Goal: Task Accomplishment & Management: Manage account settings

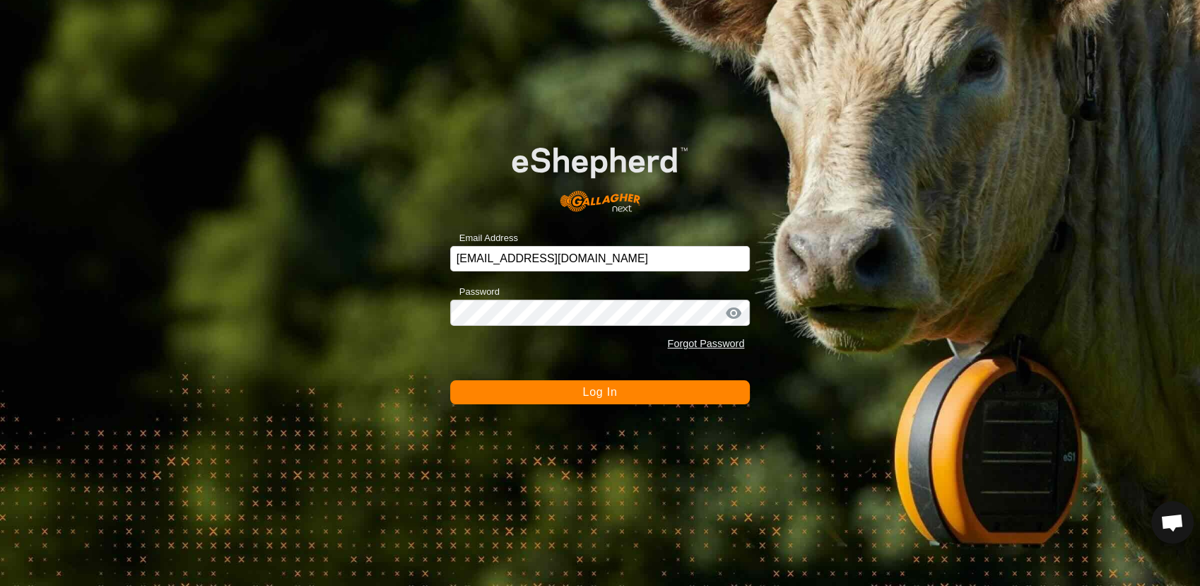
click at [558, 387] on button "Log In" at bounding box center [600, 392] width 300 height 24
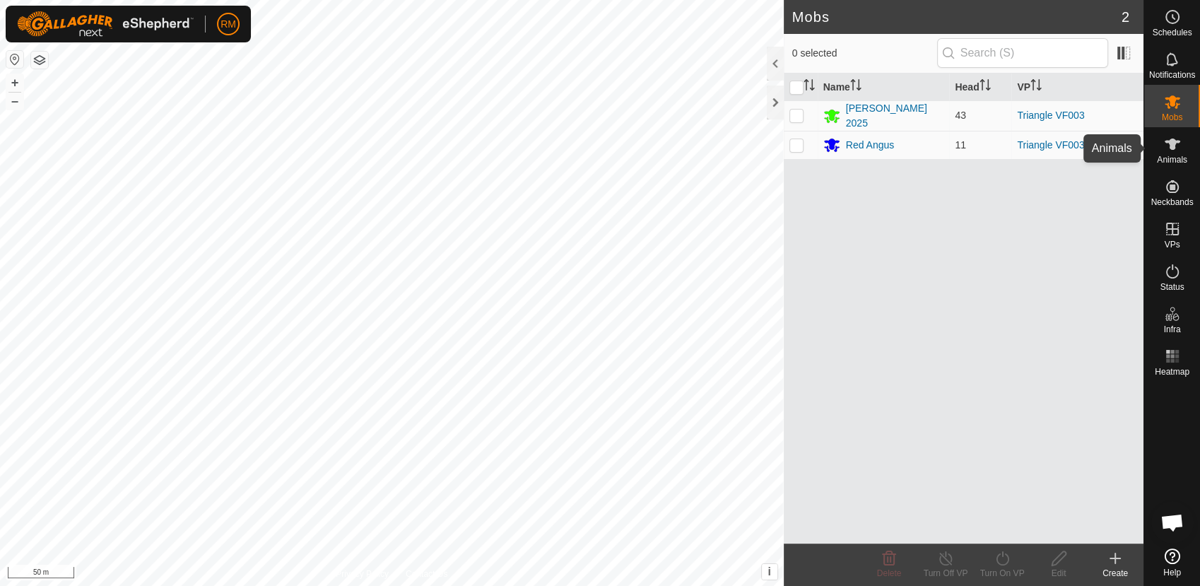
click at [1170, 144] on icon at bounding box center [1173, 144] width 16 height 11
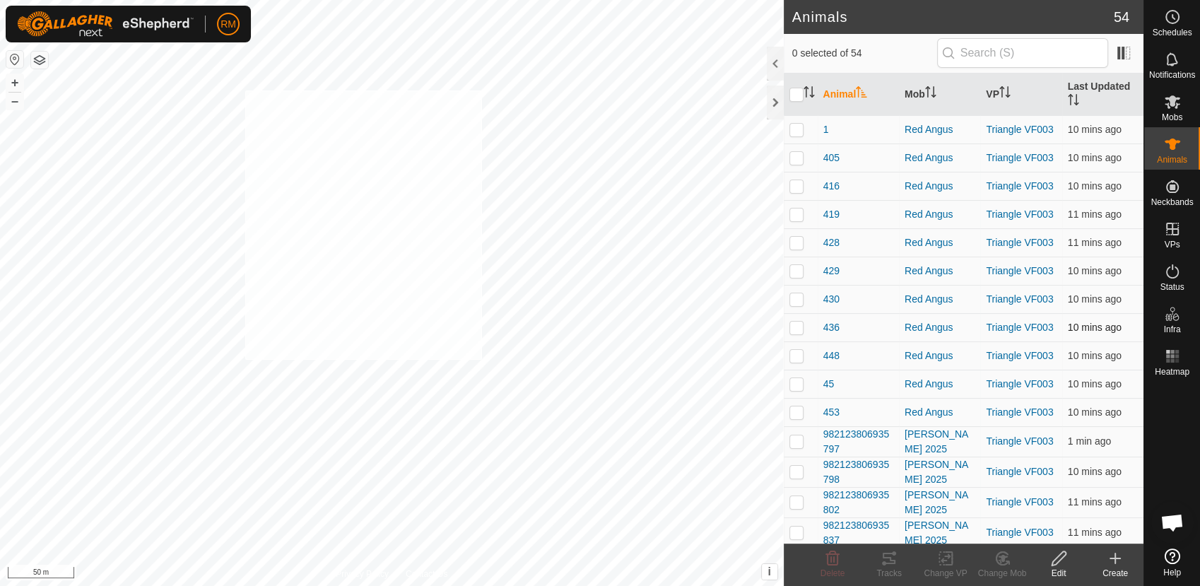
checkbox input "true"
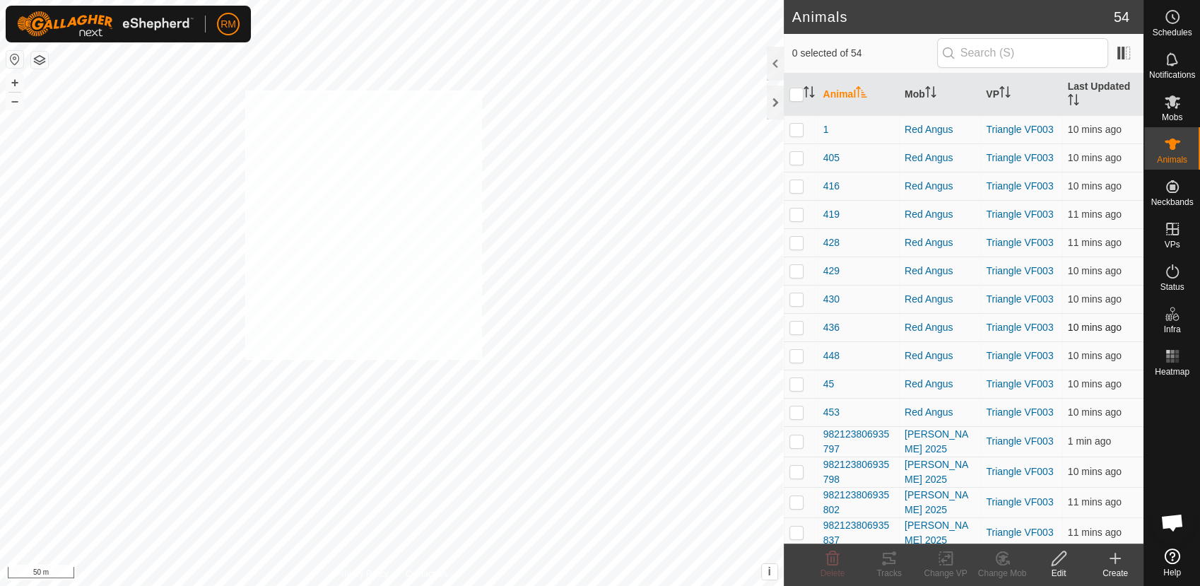
checkbox input "true"
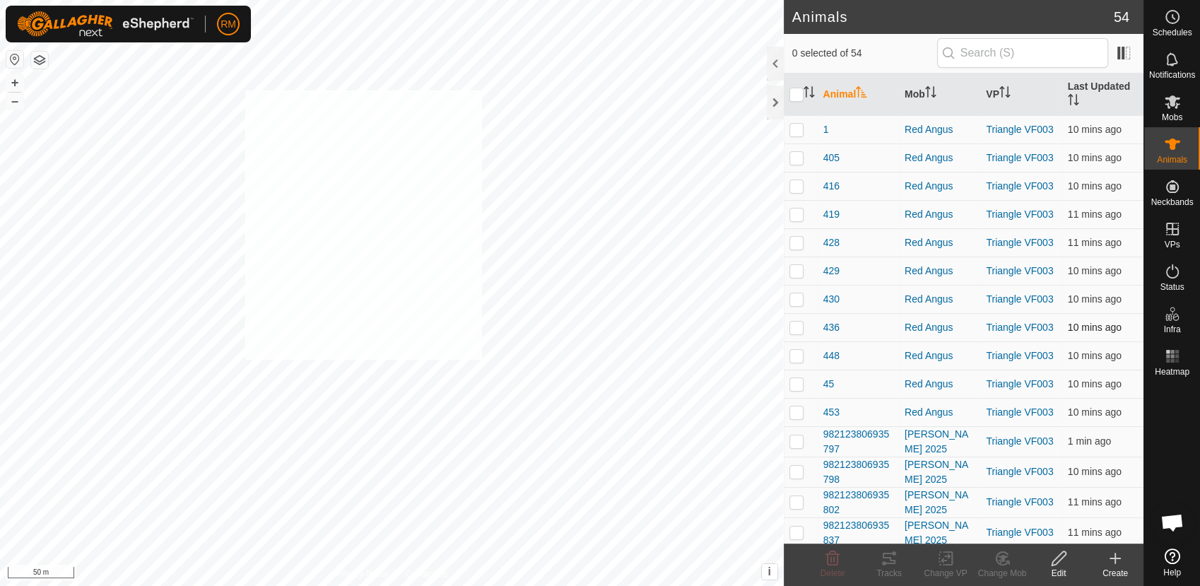
checkbox input "true"
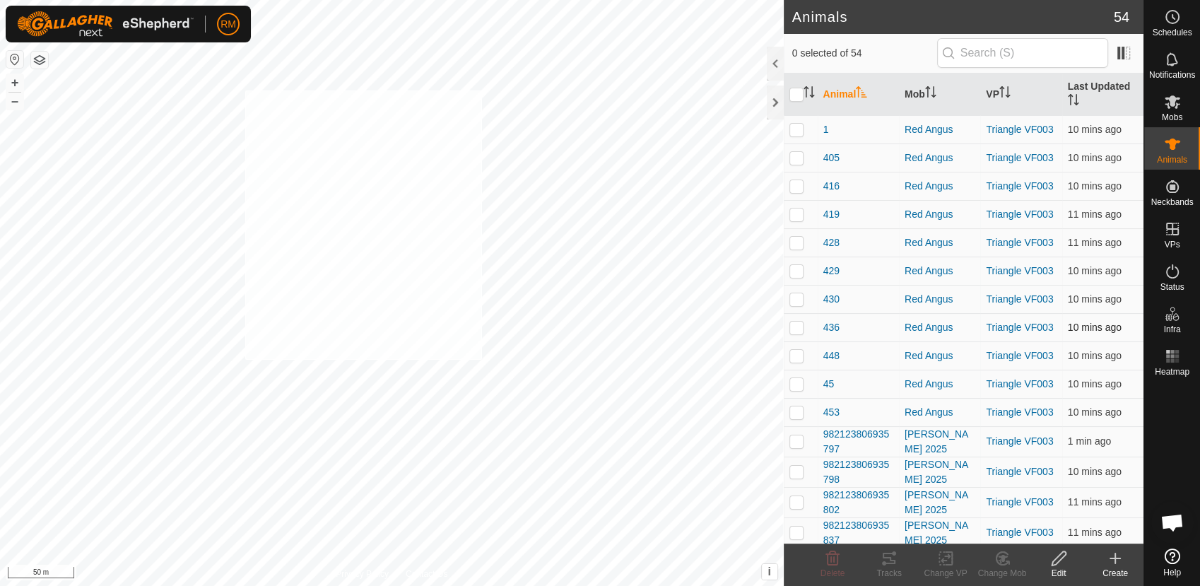
checkbox input "true"
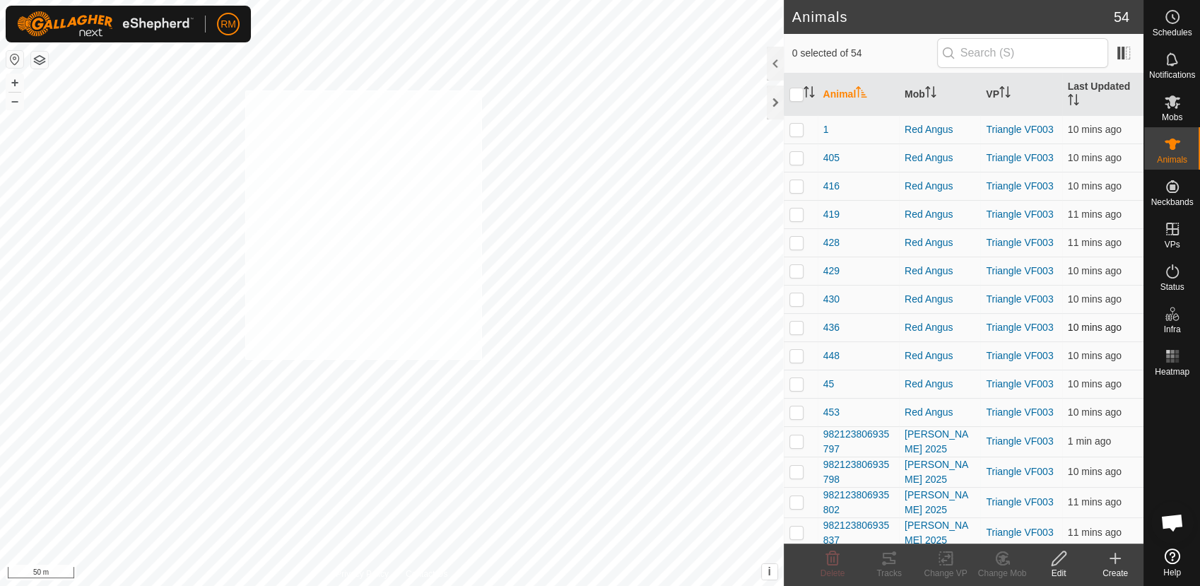
checkbox input "true"
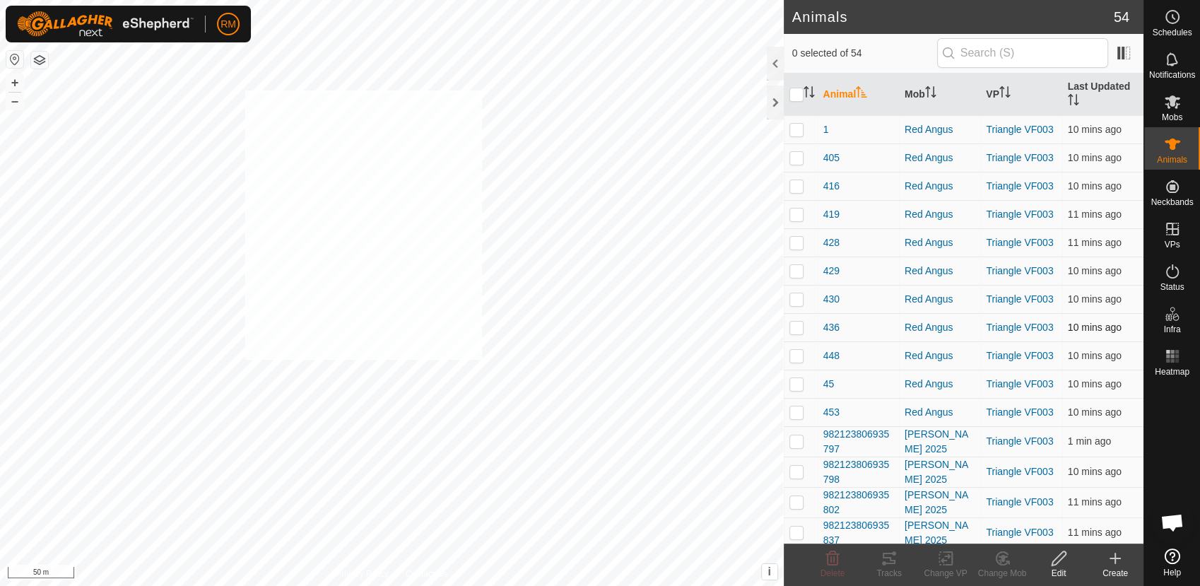
checkbox input "true"
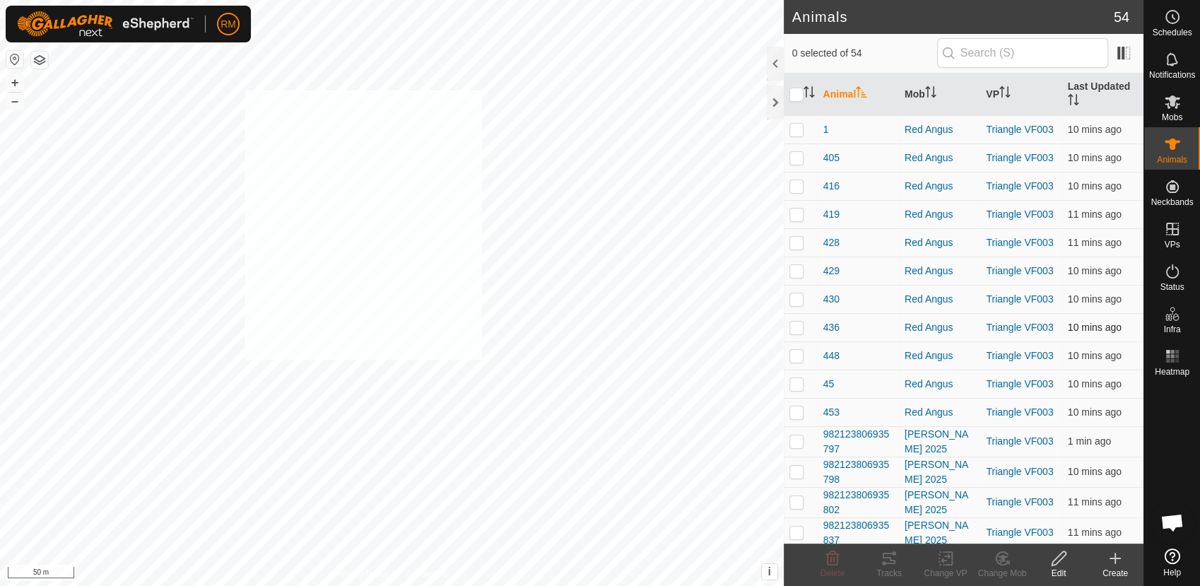
checkbox input "true"
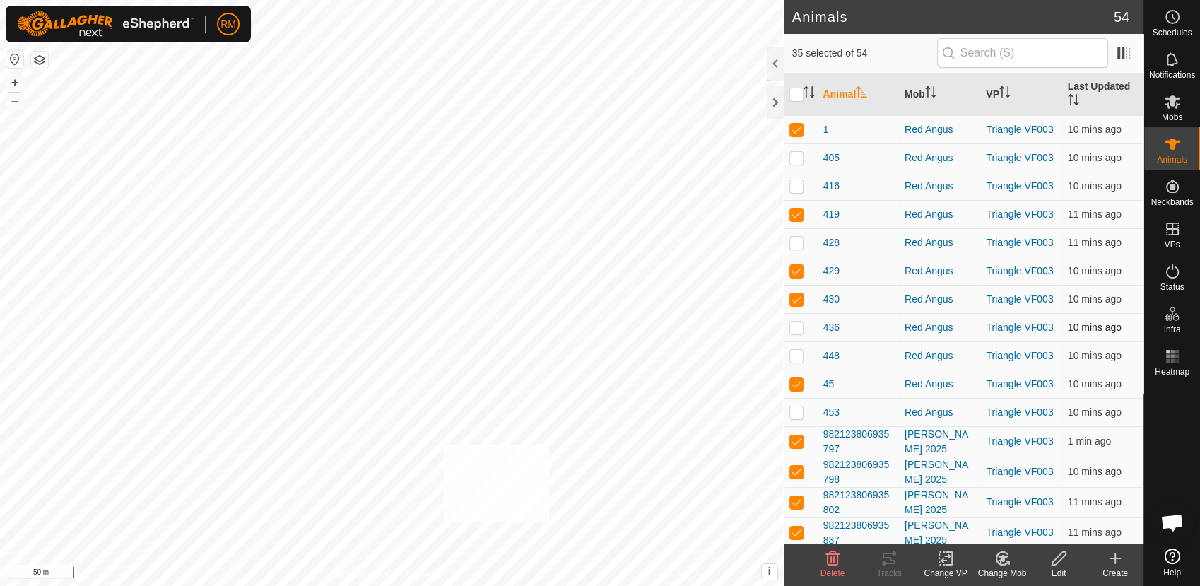
checkbox input "true"
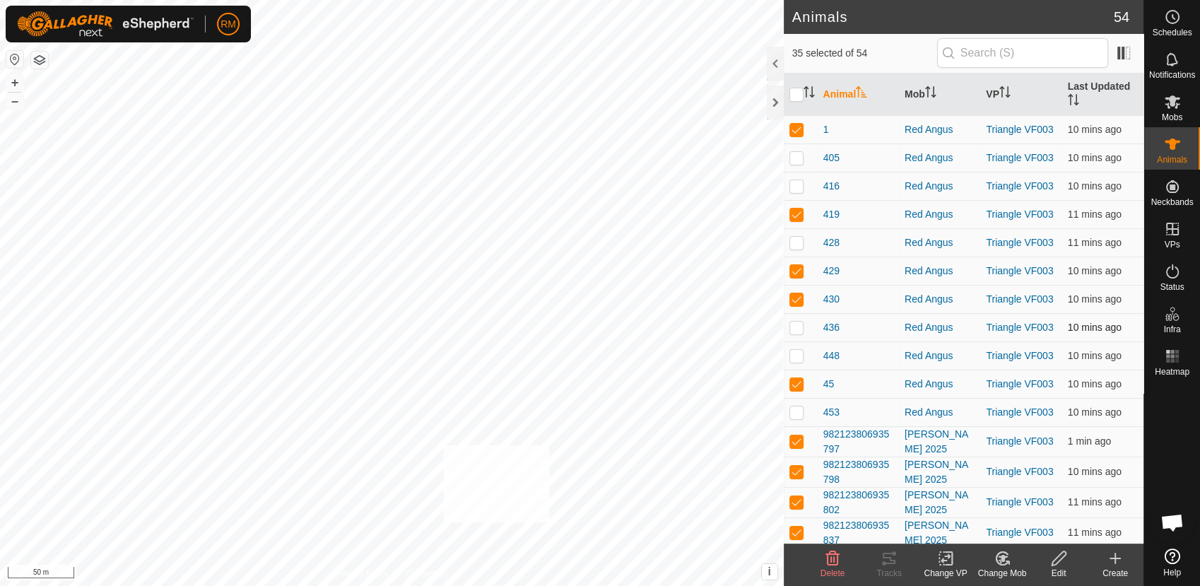
checkbox input "true"
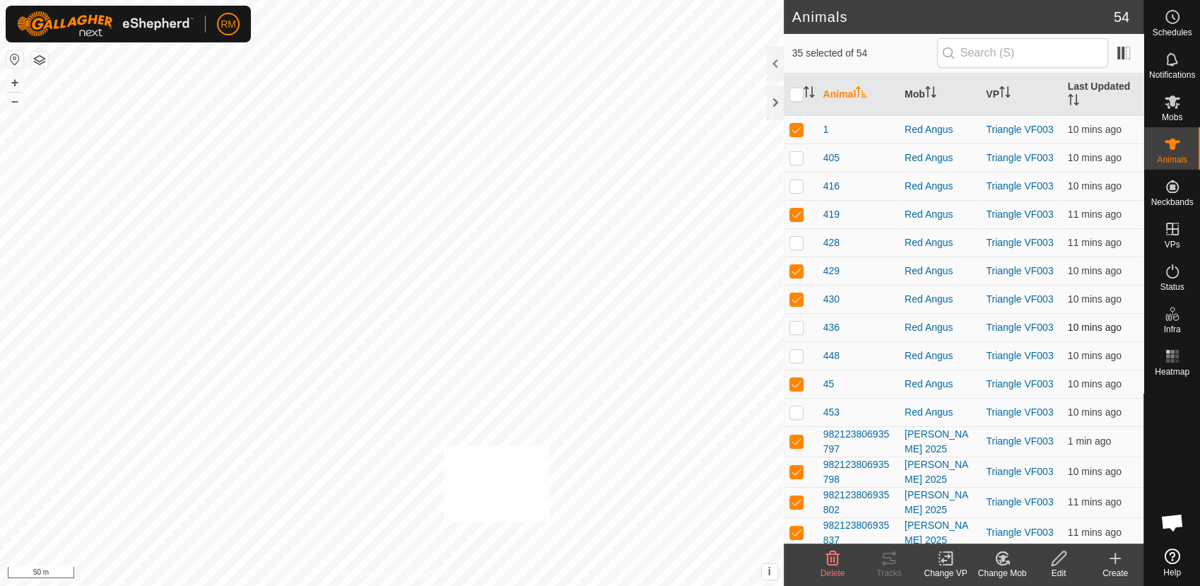
checkbox input "true"
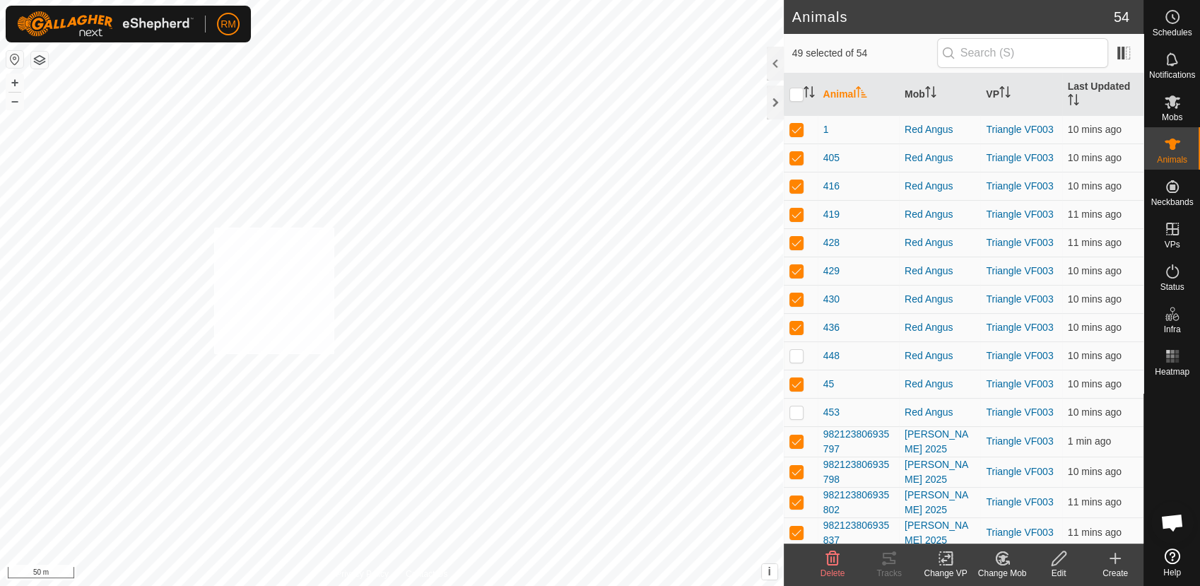
checkbox input "true"
click at [797, 93] on input "checkbox" at bounding box center [797, 95] width 14 height 14
checkbox input "true"
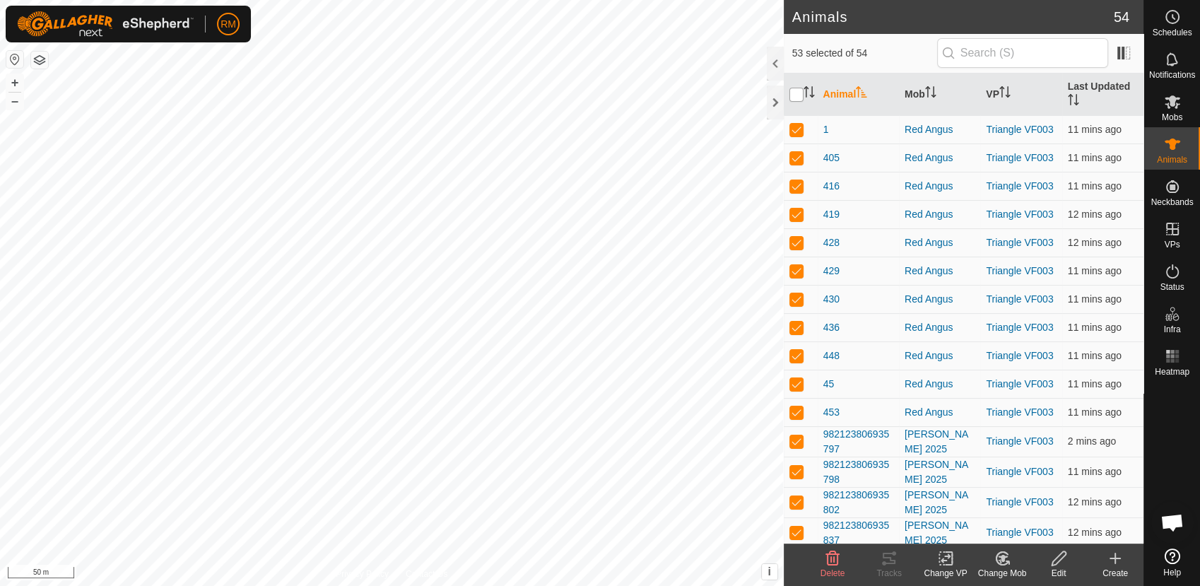
checkbox input "true"
click at [801, 92] on input "checkbox" at bounding box center [797, 95] width 14 height 14
checkbox input "false"
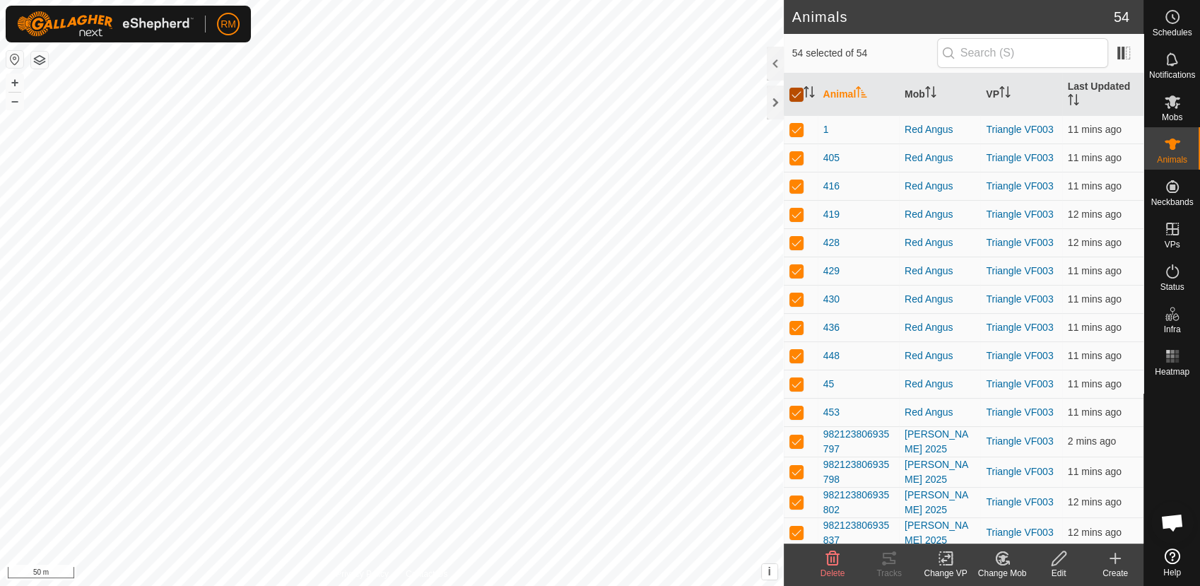
checkbox input "false"
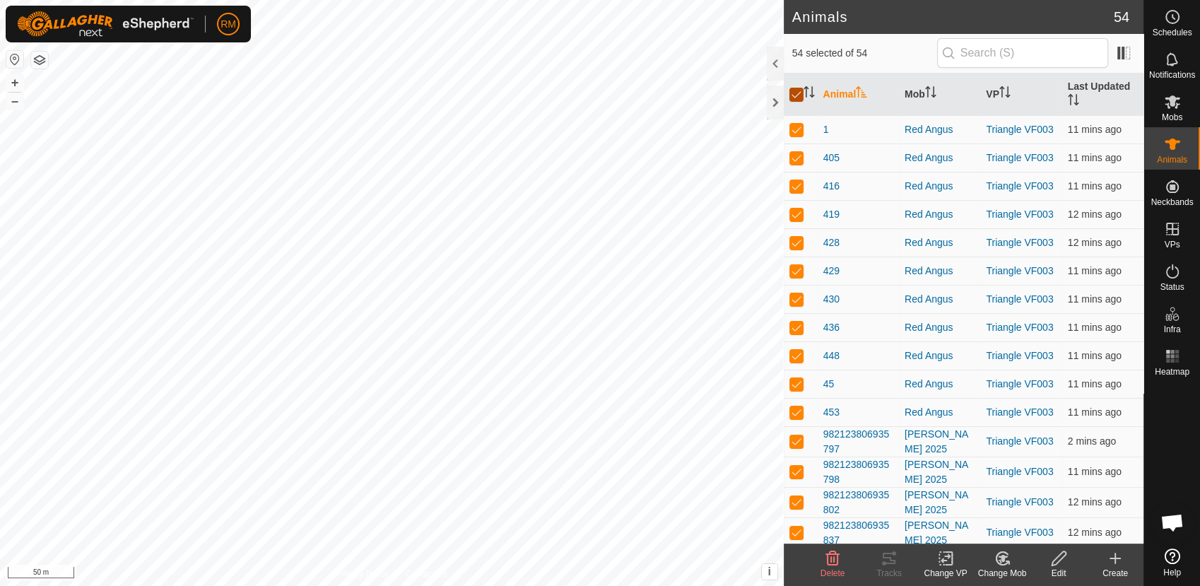
checkbox input "false"
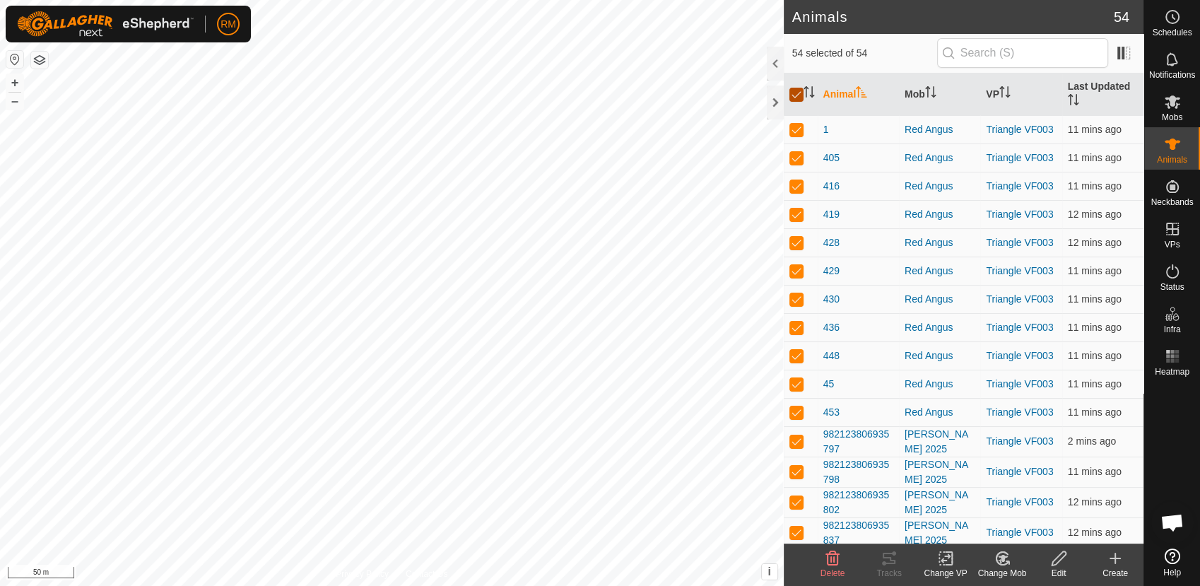
checkbox input "false"
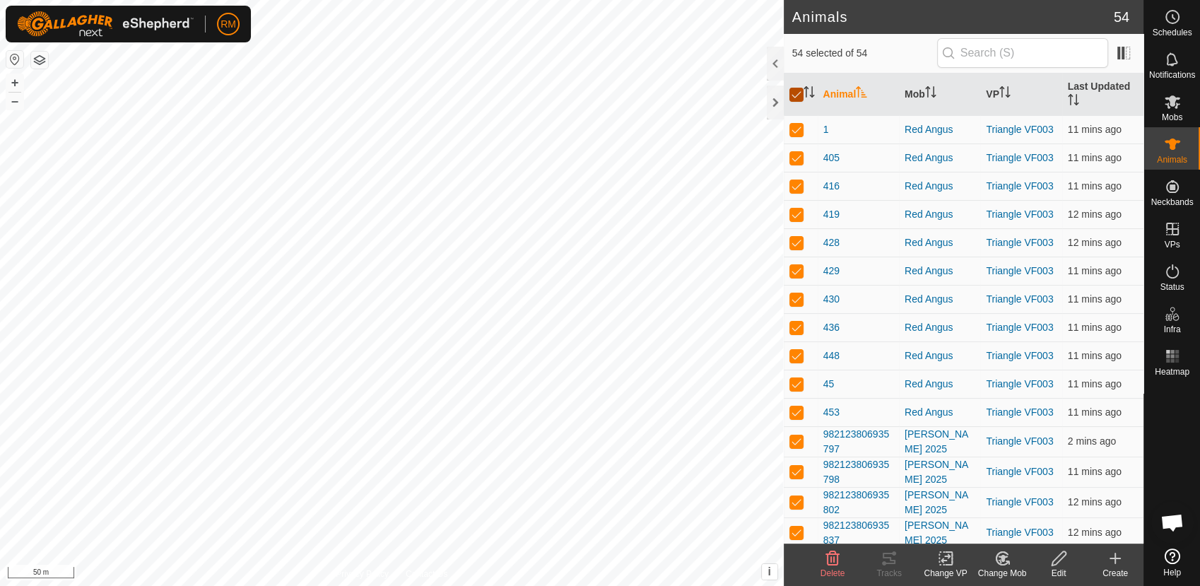
checkbox input "false"
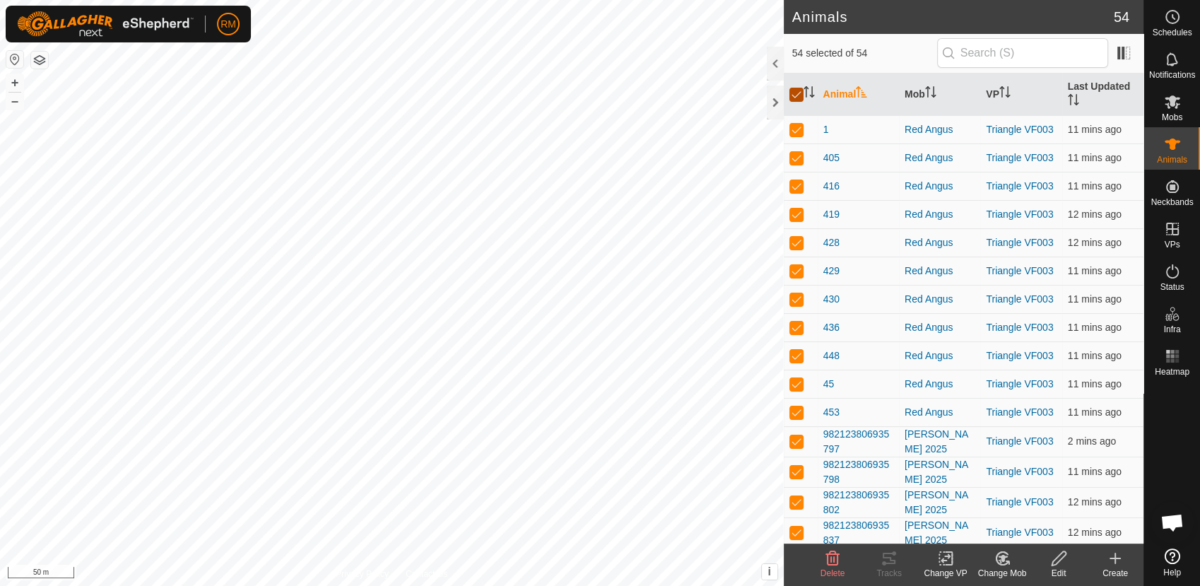
checkbox input "false"
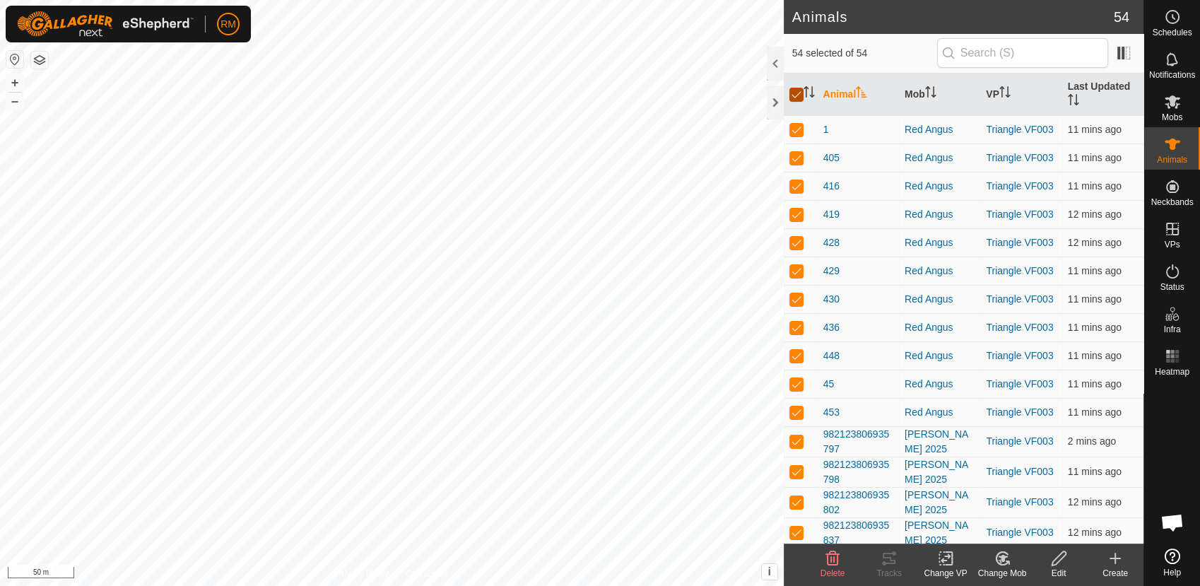
checkbox input "false"
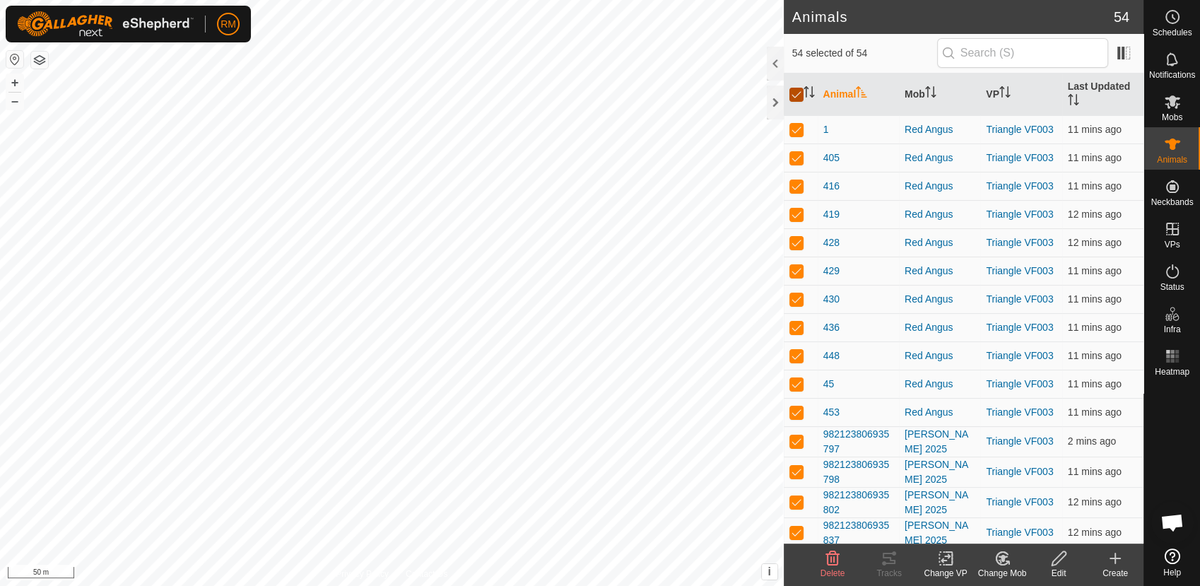
checkbox input "false"
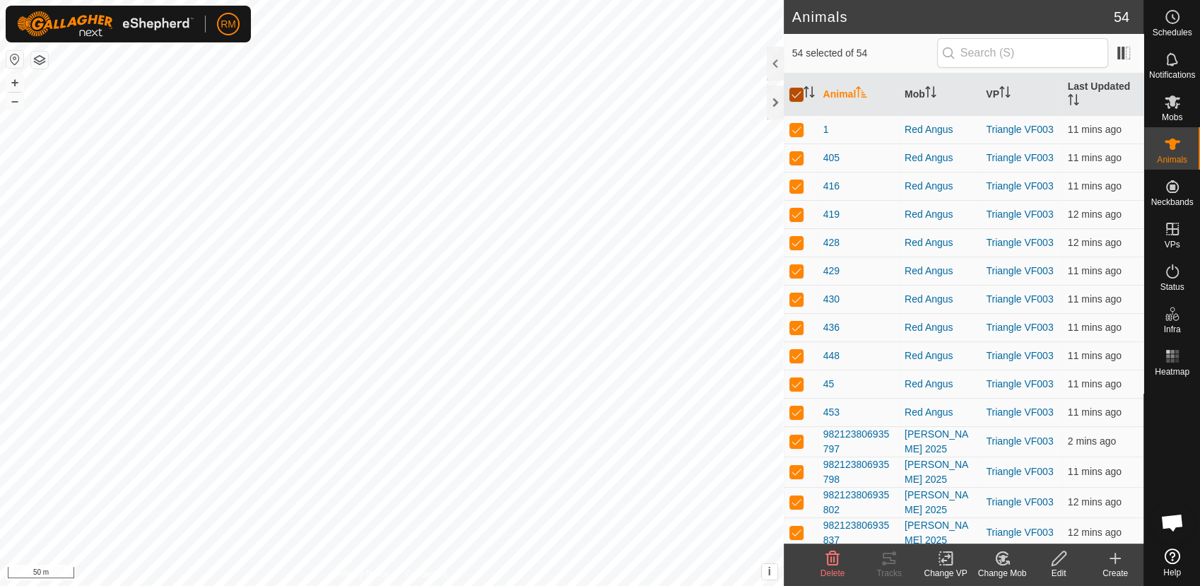
checkbox input "false"
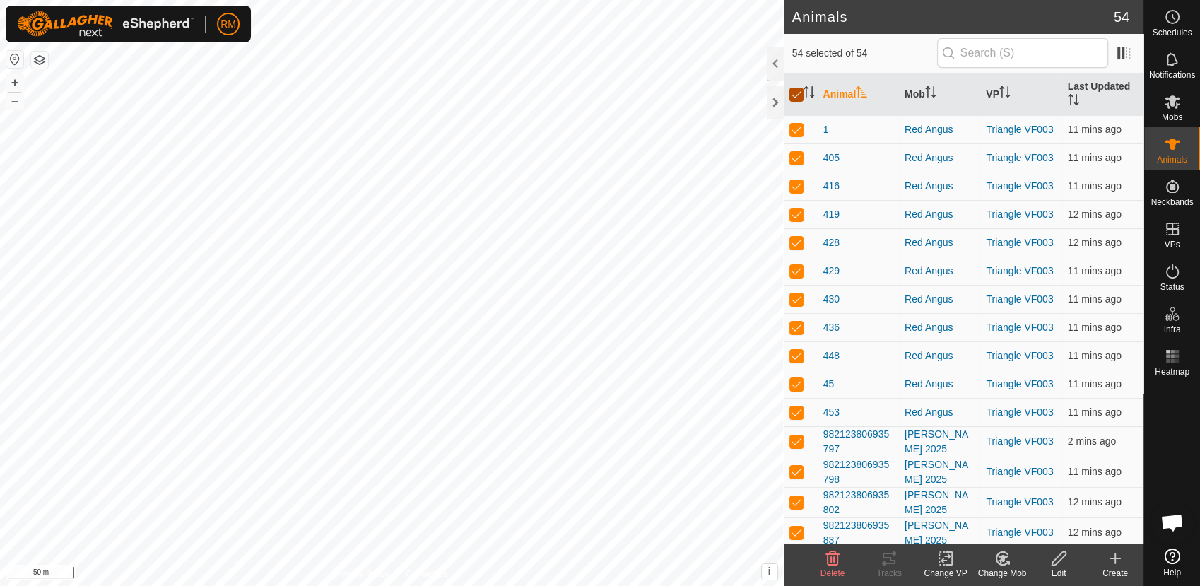
checkbox input "false"
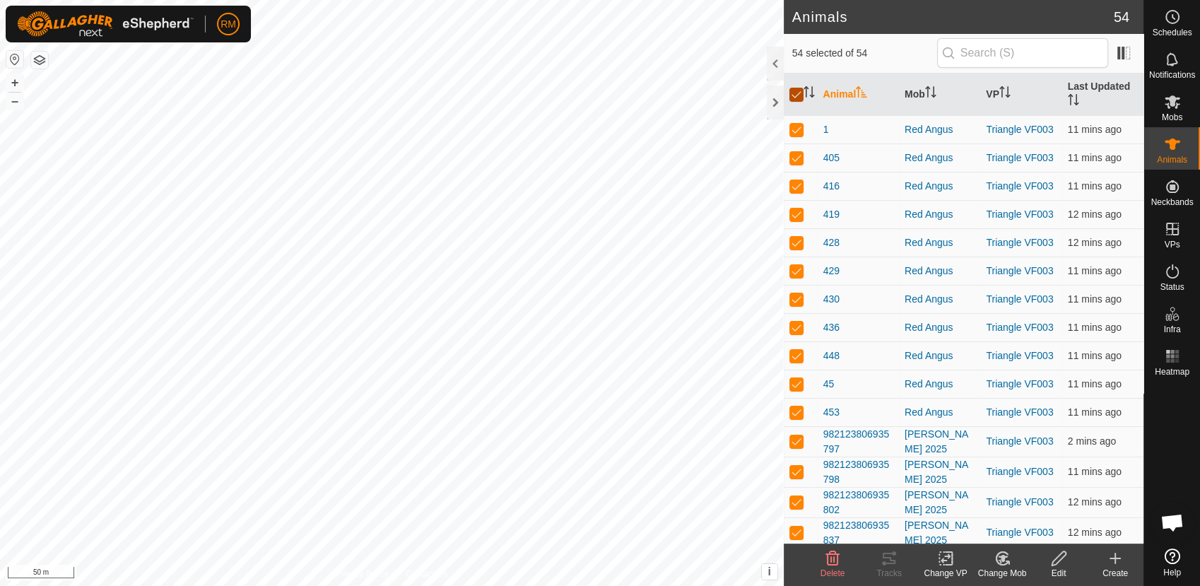
checkbox input "false"
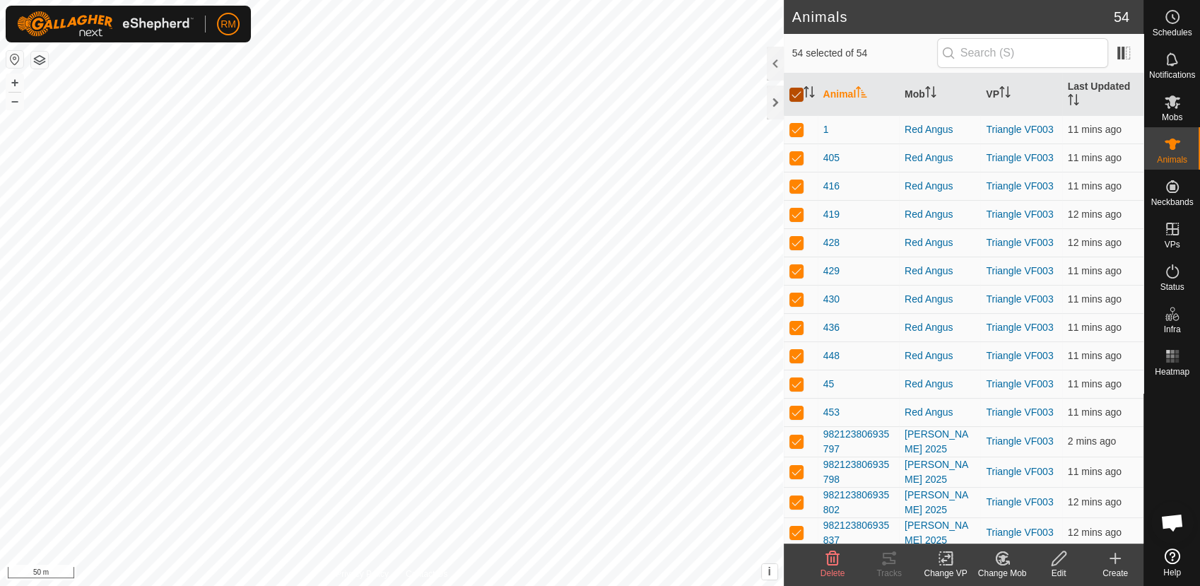
checkbox input "false"
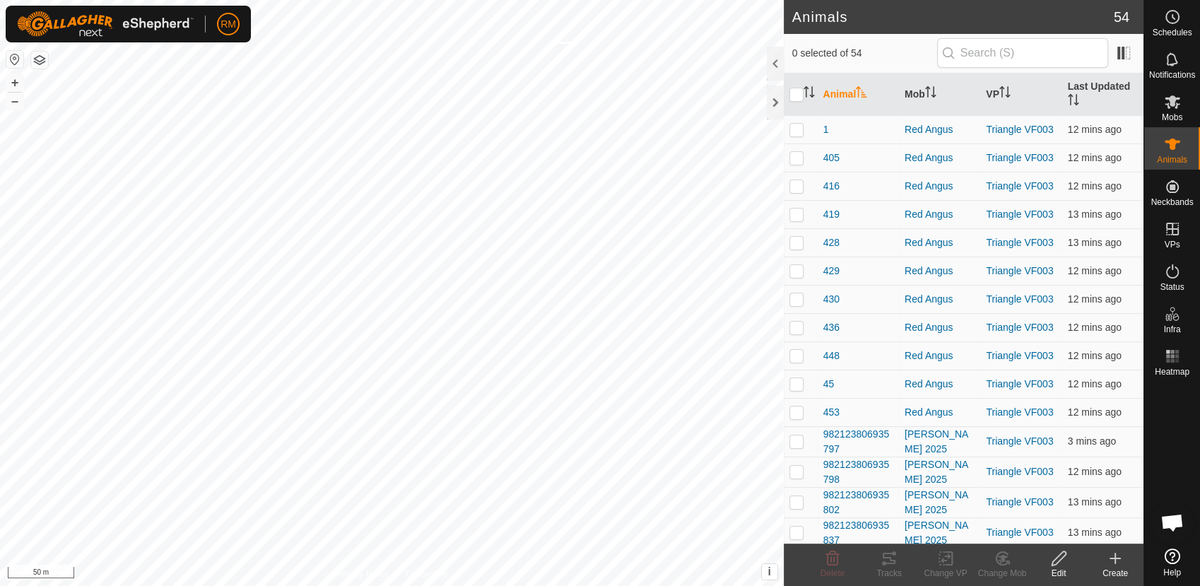
click at [553, 42] on div "982123821470454 1267120251 [PERSON_NAME] 2025 Triangle VF003 + – ⇧ i This appli…" at bounding box center [392, 293] width 784 height 586
checkbox input "true"
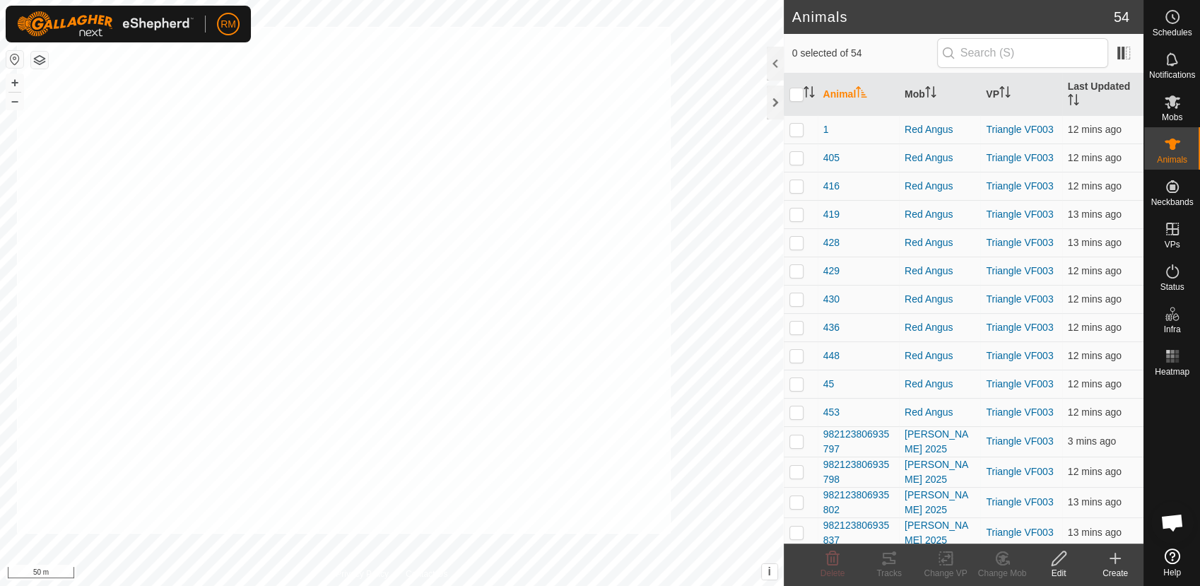
checkbox input "true"
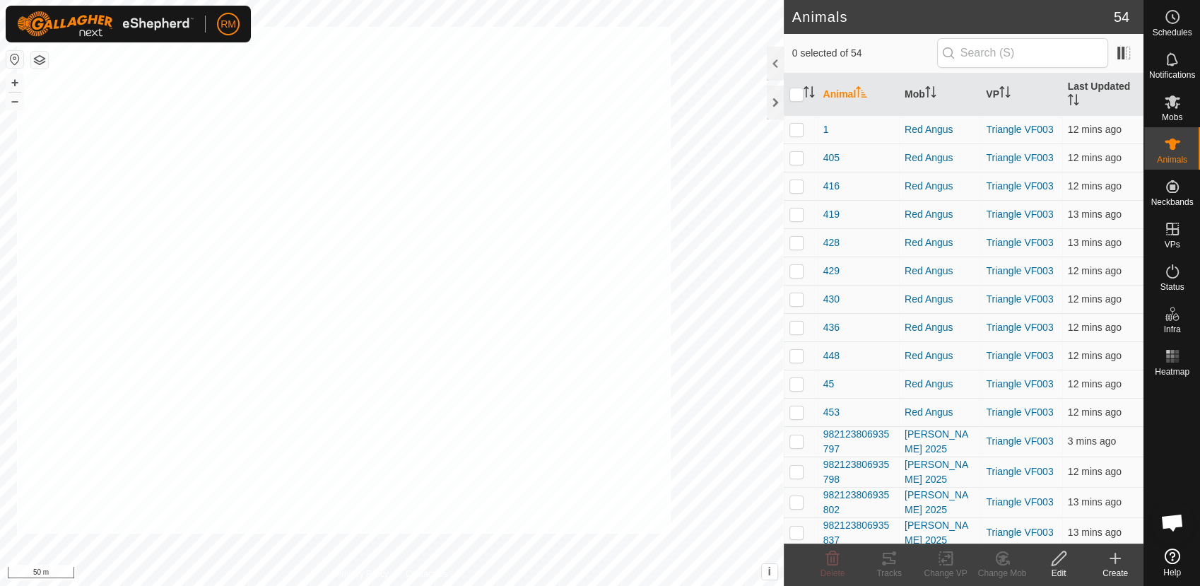
checkbox input "true"
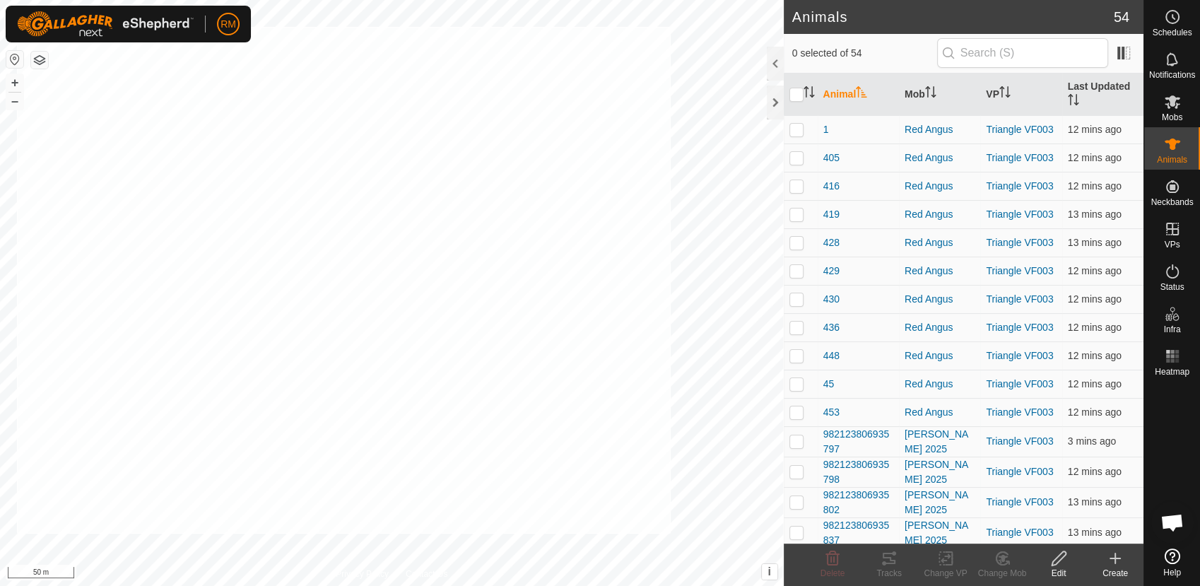
checkbox input "true"
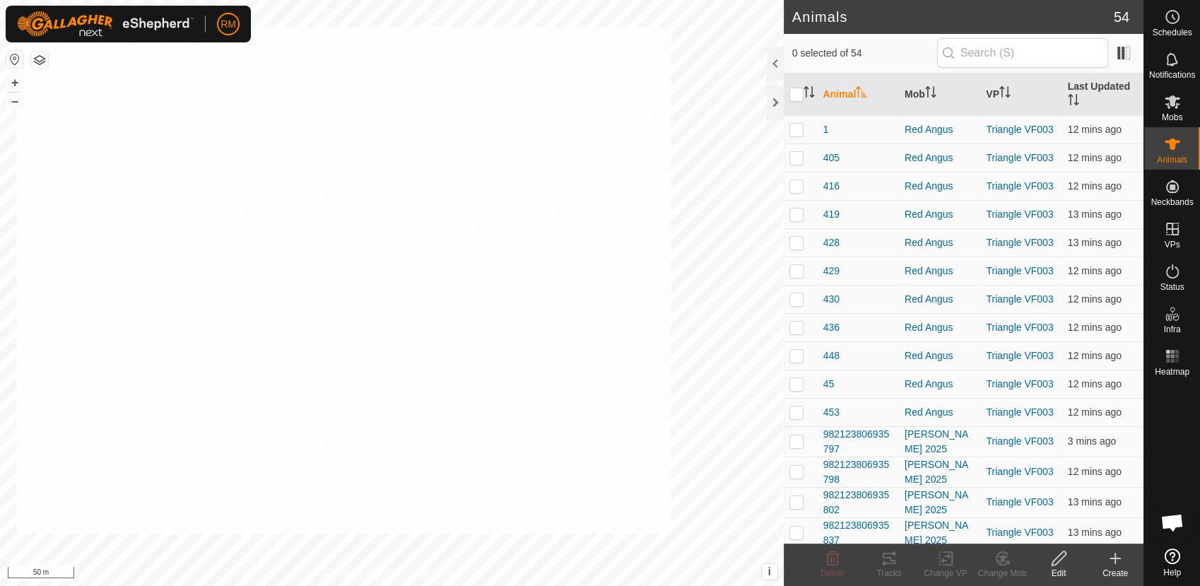
checkbox input "true"
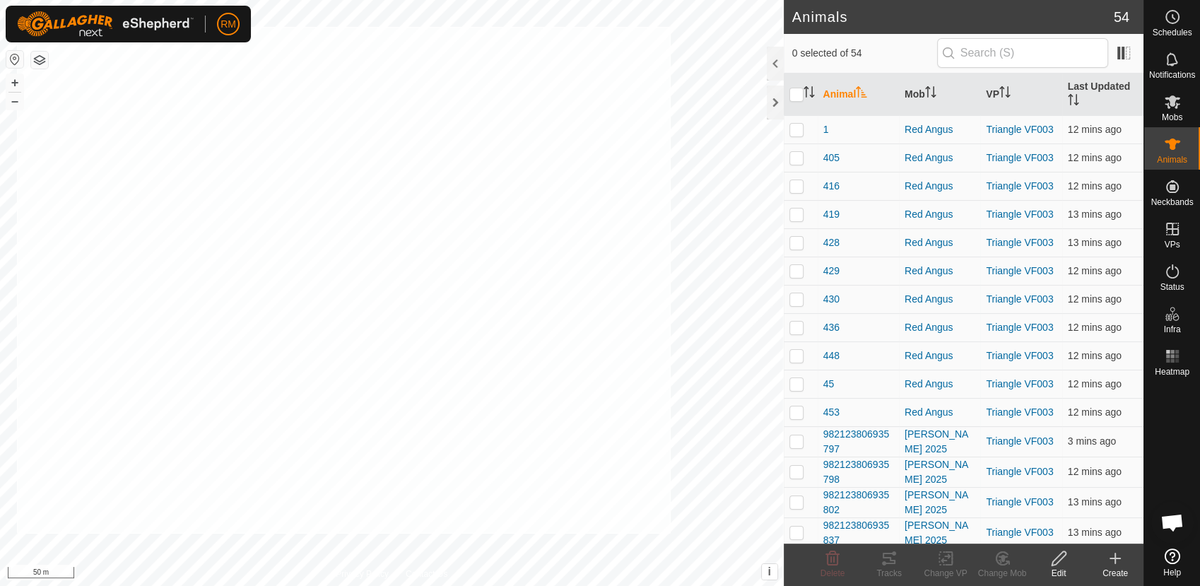
checkbox input "true"
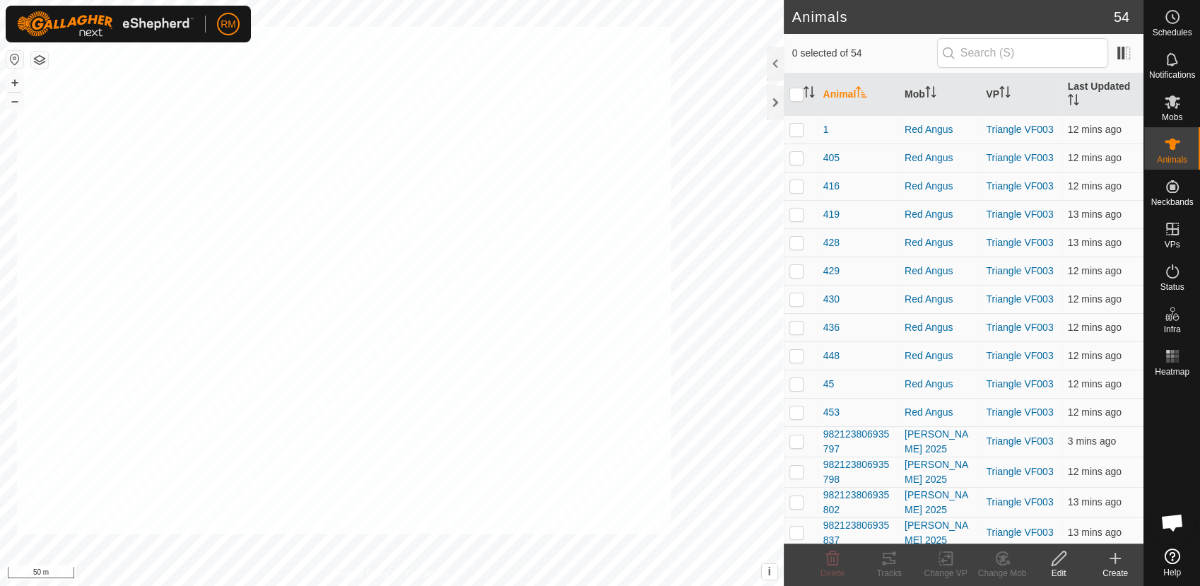
checkbox input "true"
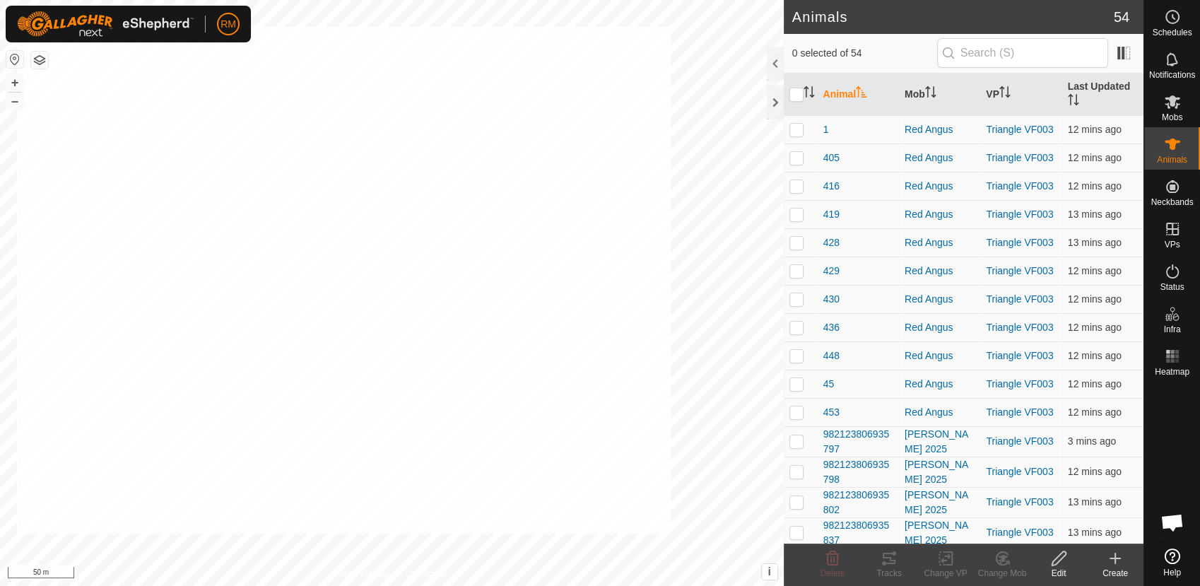
checkbox input "true"
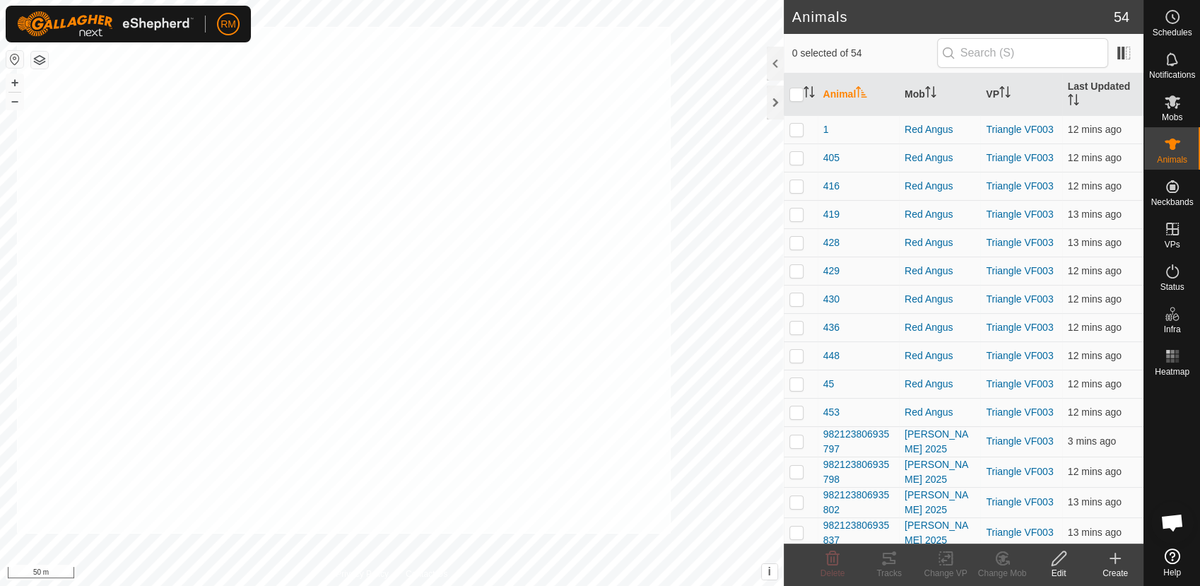
checkbox input "true"
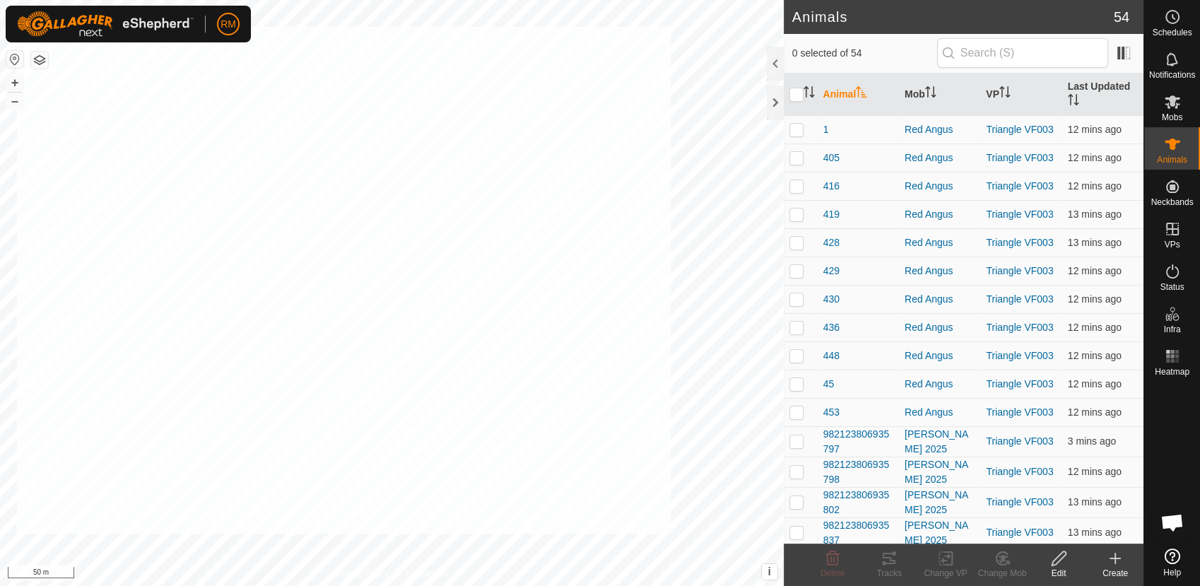
checkbox input "true"
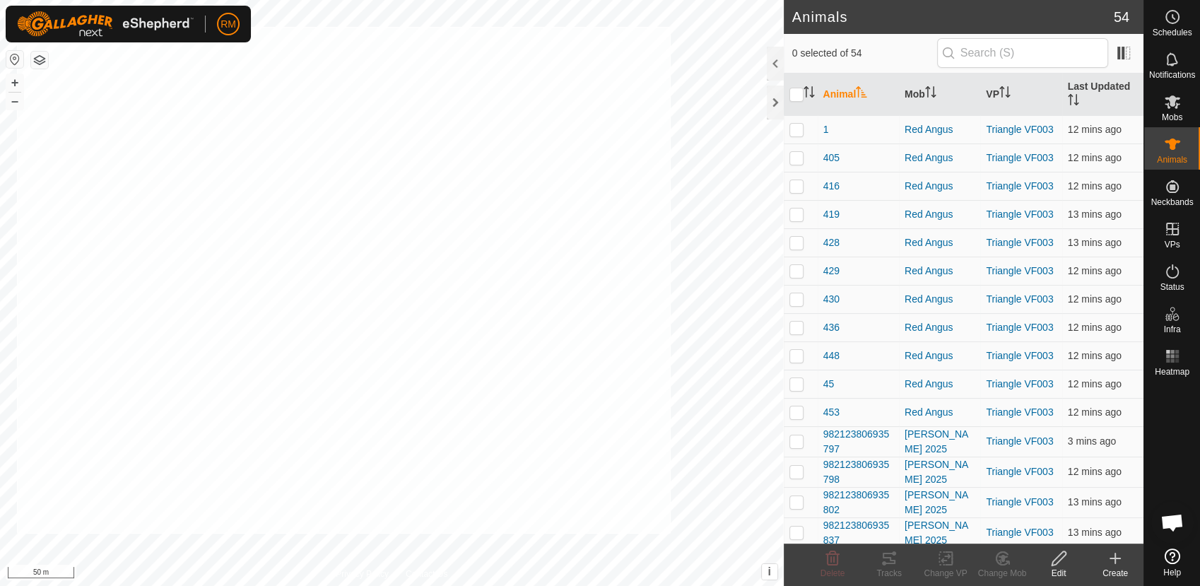
checkbox input "true"
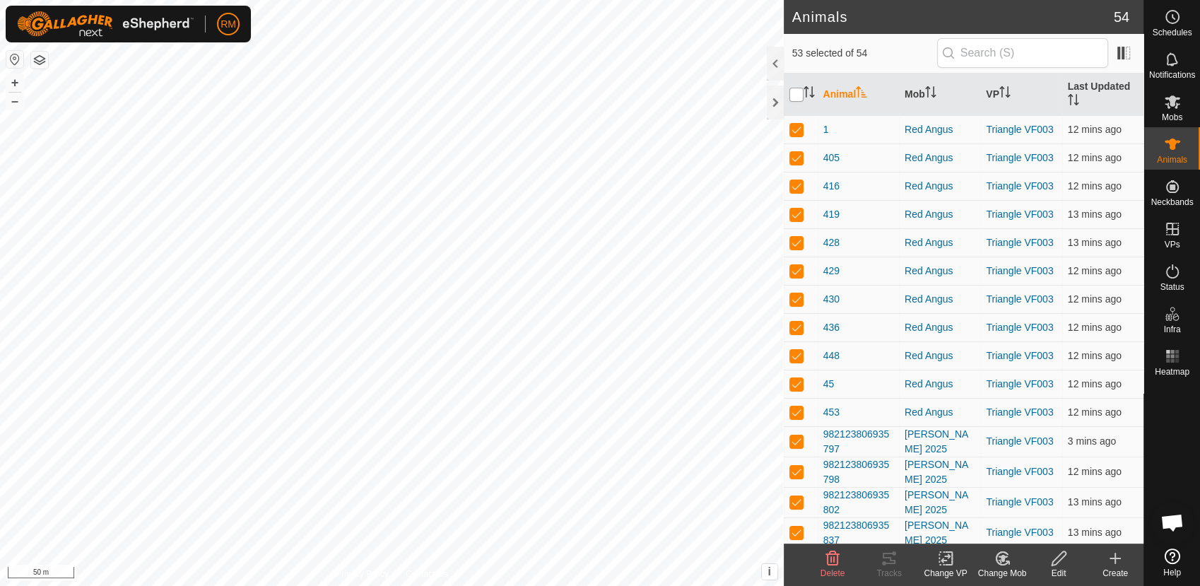
click at [796, 93] on input "checkbox" at bounding box center [797, 95] width 14 height 14
checkbox input "true"
click at [796, 93] on input "checkbox" at bounding box center [797, 95] width 14 height 14
checkbox input "false"
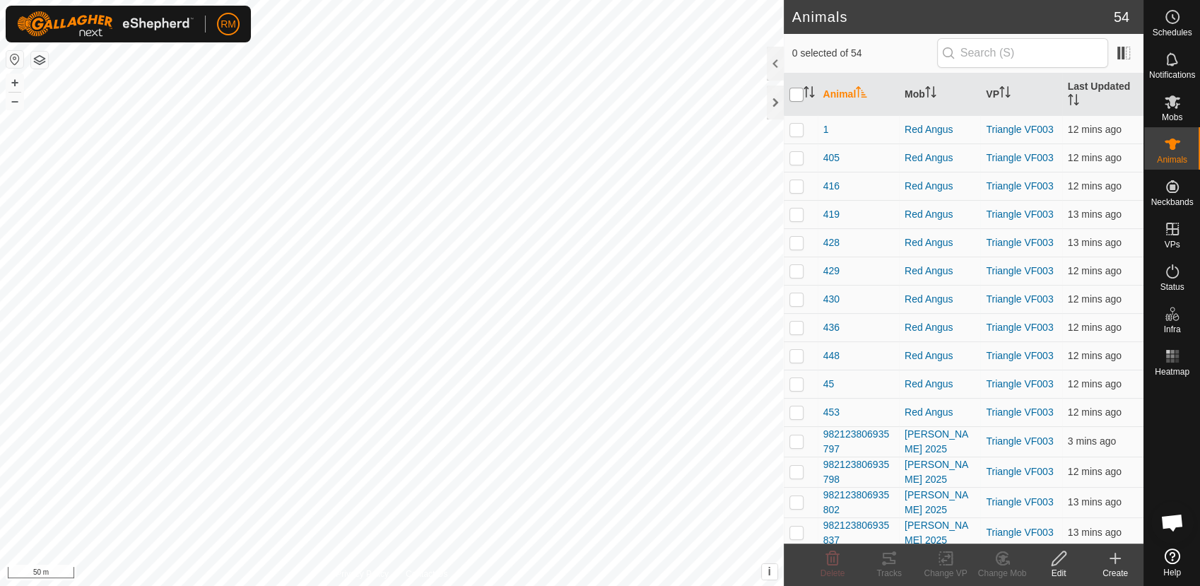
checkbox input "false"
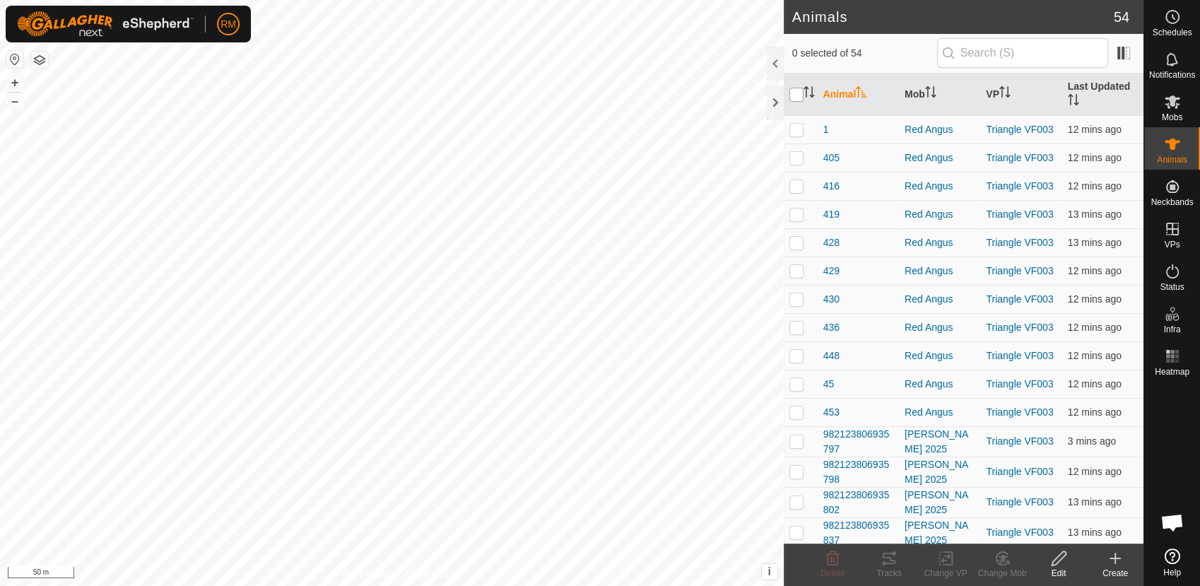
checkbox input "false"
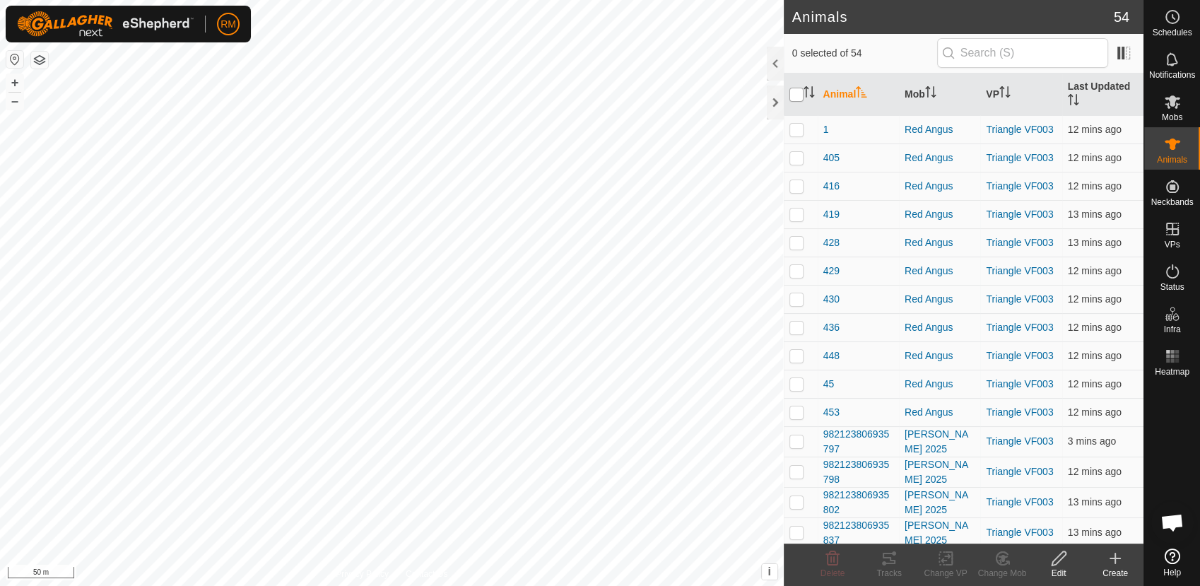
checkbox input "false"
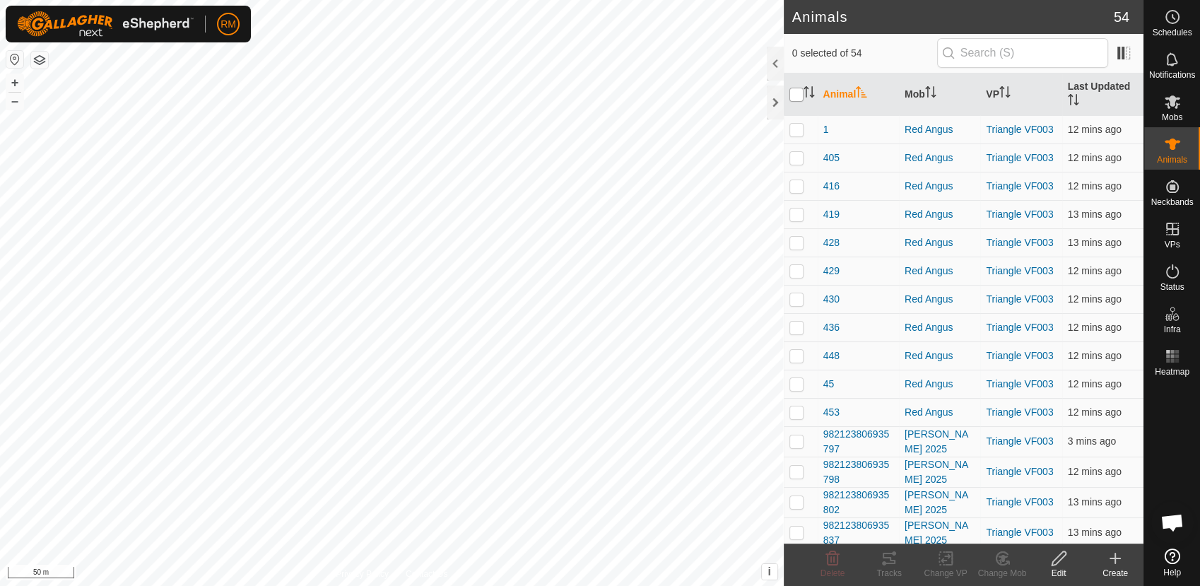
checkbox input "false"
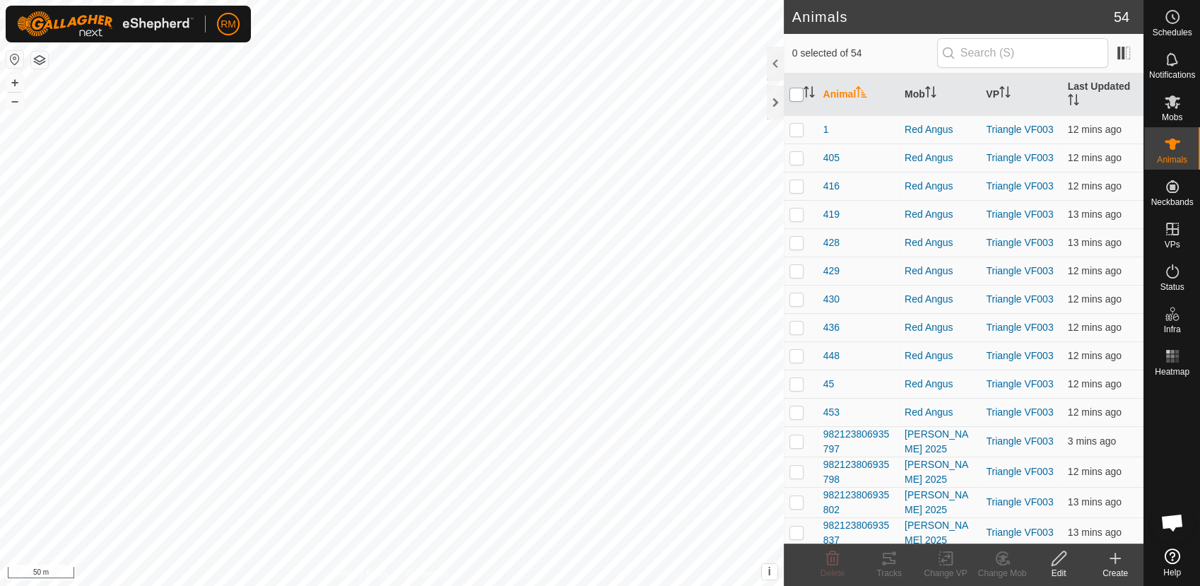
checkbox input "false"
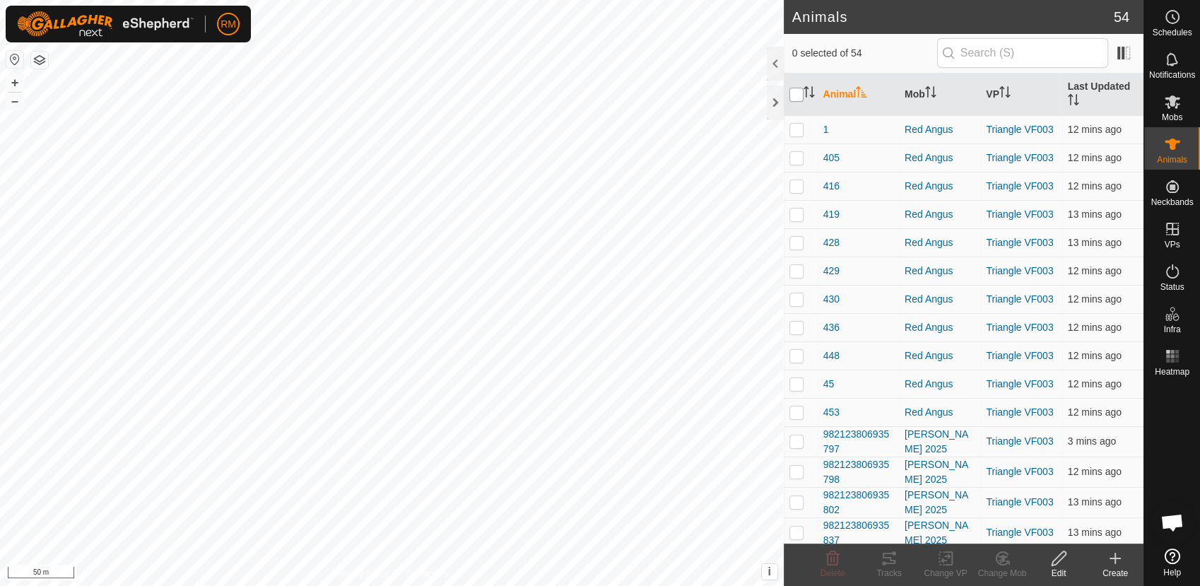
checkbox input "false"
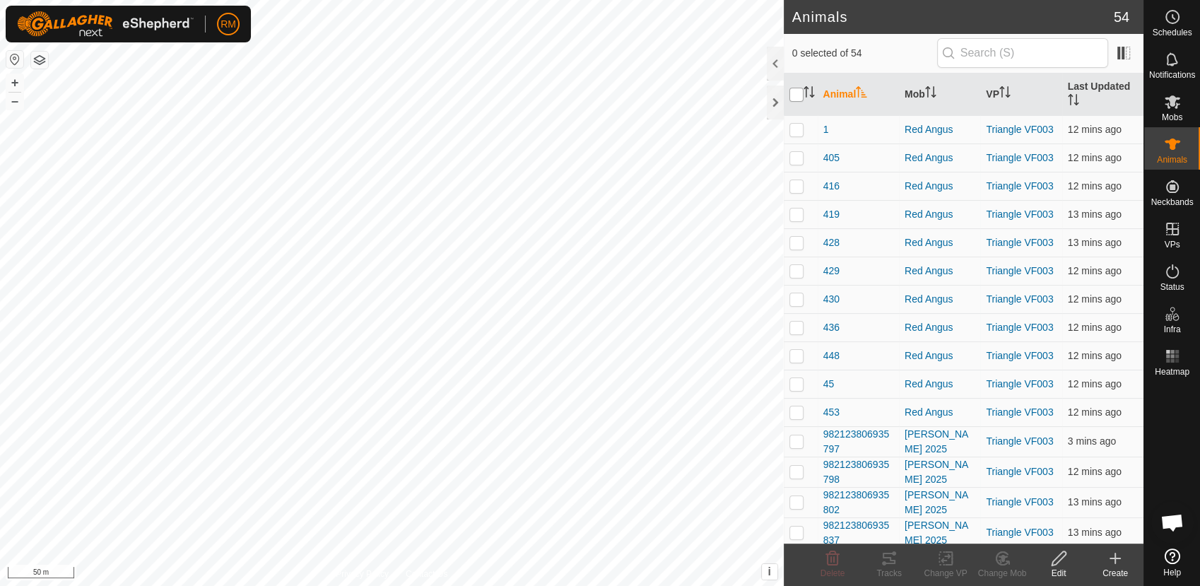
checkbox input "false"
